Goal: Information Seeking & Learning: Learn about a topic

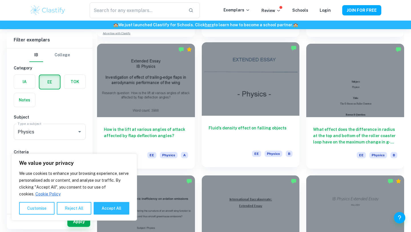
scroll to position [424, 0]
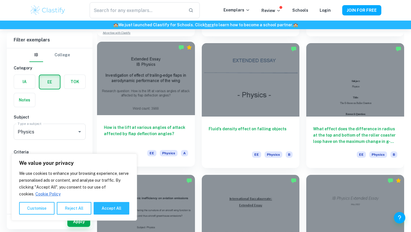
click at [170, 116] on div "How is the lift at various angles of attack affected by flap deflection angles?…" at bounding box center [146, 140] width 98 height 51
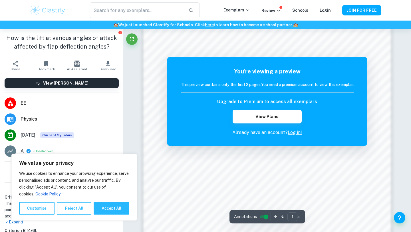
scroll to position [542, 0]
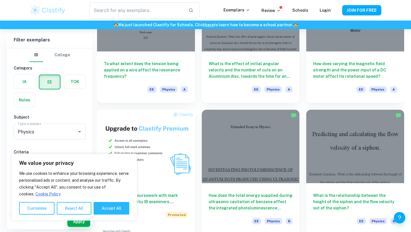
scroll to position [226, 0]
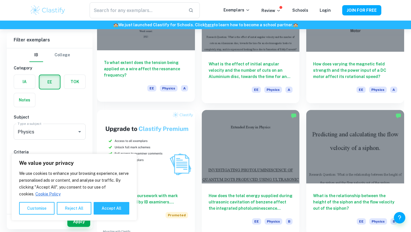
click at [148, 72] on h6 "To what extent does the tension being applied on a wire affect the resonance fr…" at bounding box center [146, 68] width 84 height 19
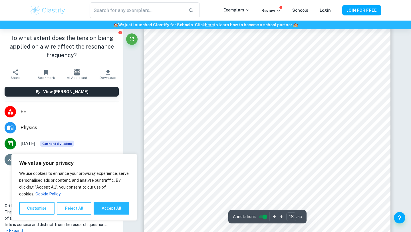
scroll to position [5583, 0]
type input "22"
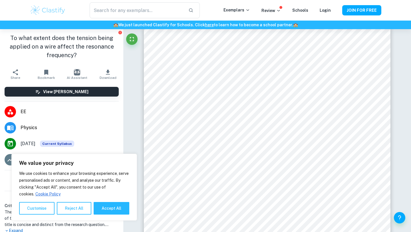
scroll to position [6929, 0]
